Goal: Transaction & Acquisition: Purchase product/service

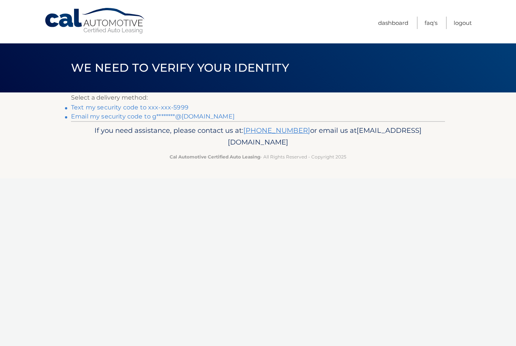
click at [178, 104] on link "Text my security code to xxx-xxx-5999" at bounding box center [129, 107] width 117 height 7
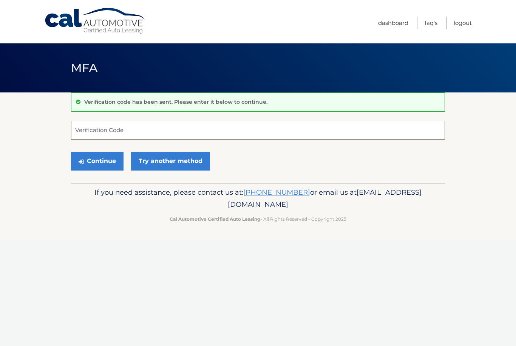
click at [217, 125] on input "Verification Code" at bounding box center [258, 130] width 374 height 19
type input "943559"
click at [106, 157] on button "Continue" at bounding box center [97, 161] width 52 height 19
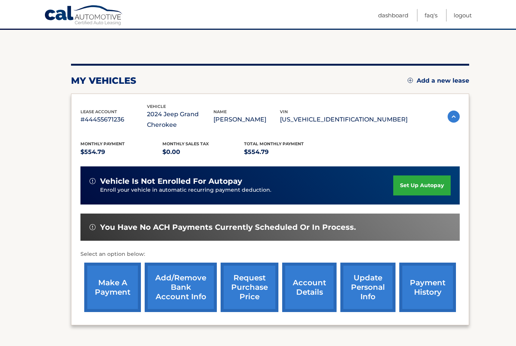
scroll to position [65, 0]
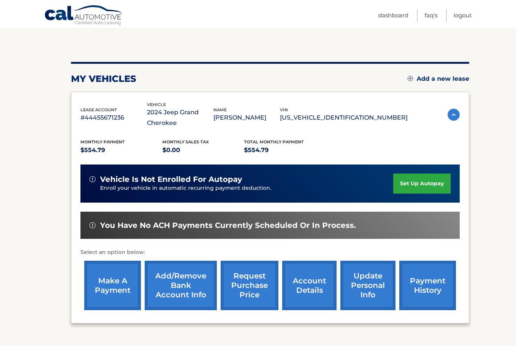
click at [123, 295] on link "make a payment" at bounding box center [112, 285] width 57 height 49
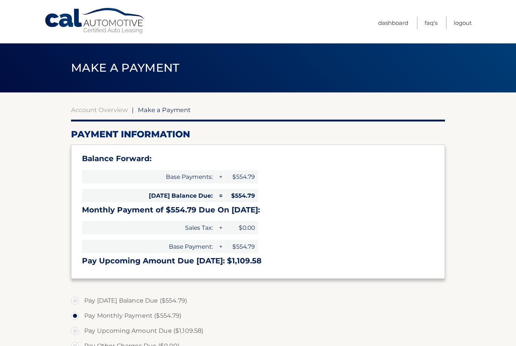
select select "Yzk1NjljOGMtNDcyMC00MGZjLWEzMmUtYzdmOWY3OTc2YzIz"
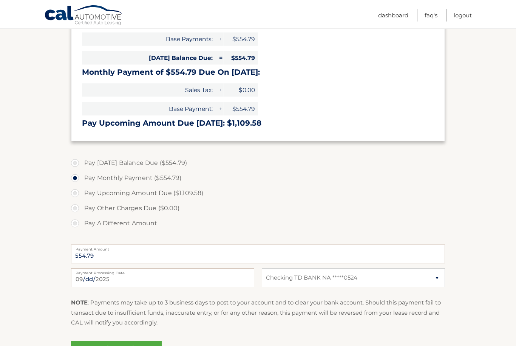
scroll to position [140, 0]
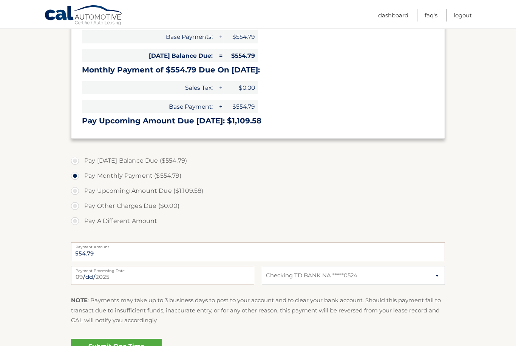
click at [155, 346] on link "Submit One Time Payment" at bounding box center [116, 351] width 91 height 24
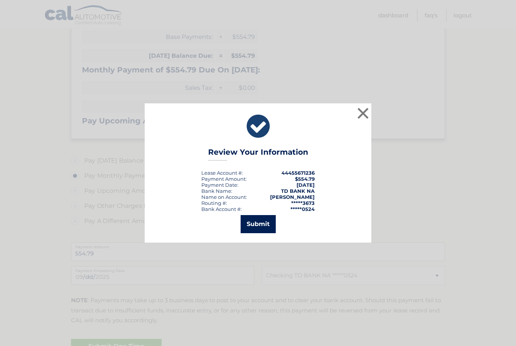
click at [260, 233] on button "Submit" at bounding box center [257, 224] width 35 height 18
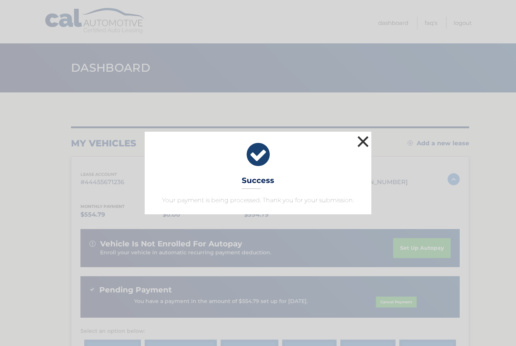
click at [361, 140] on button "×" at bounding box center [362, 141] width 15 height 15
